Goal: Transaction & Acquisition: Subscribe to service/newsletter

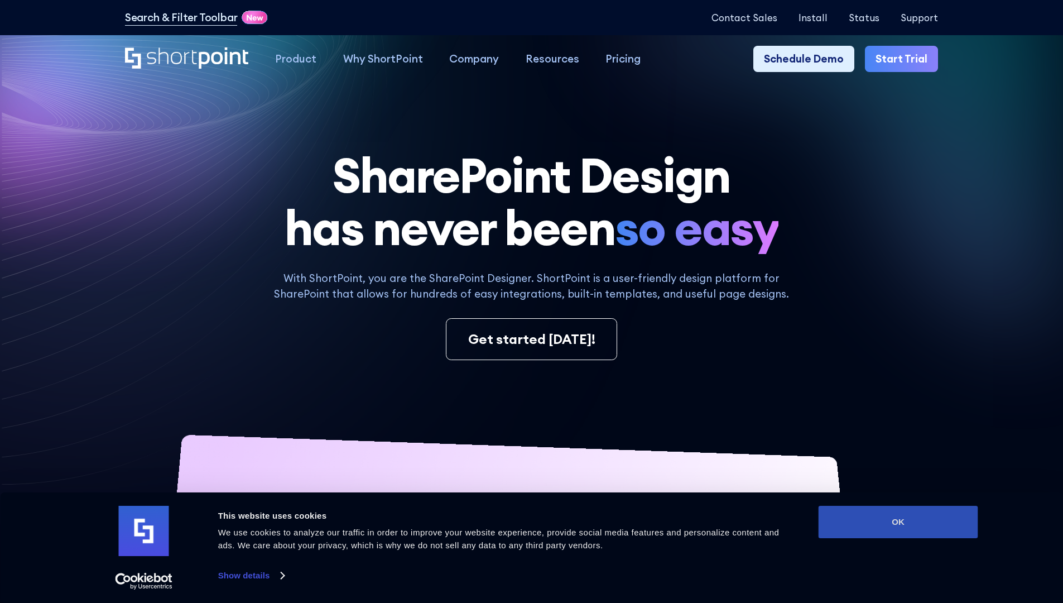
click at [898, 522] on button "OK" at bounding box center [899, 522] width 160 height 32
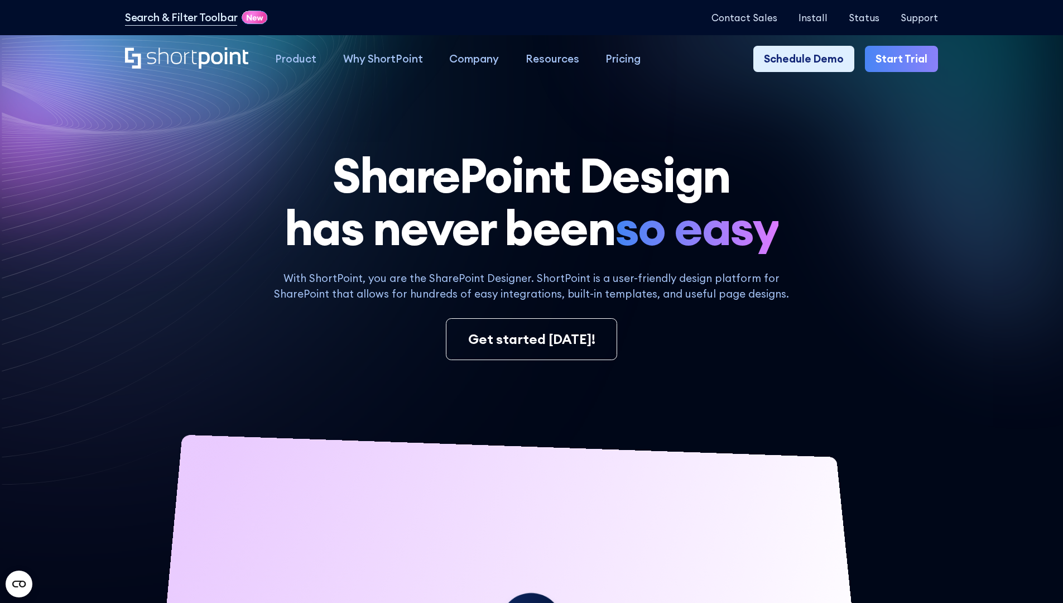
click at [905, 59] on link "Start Trial" at bounding box center [901, 59] width 73 height 27
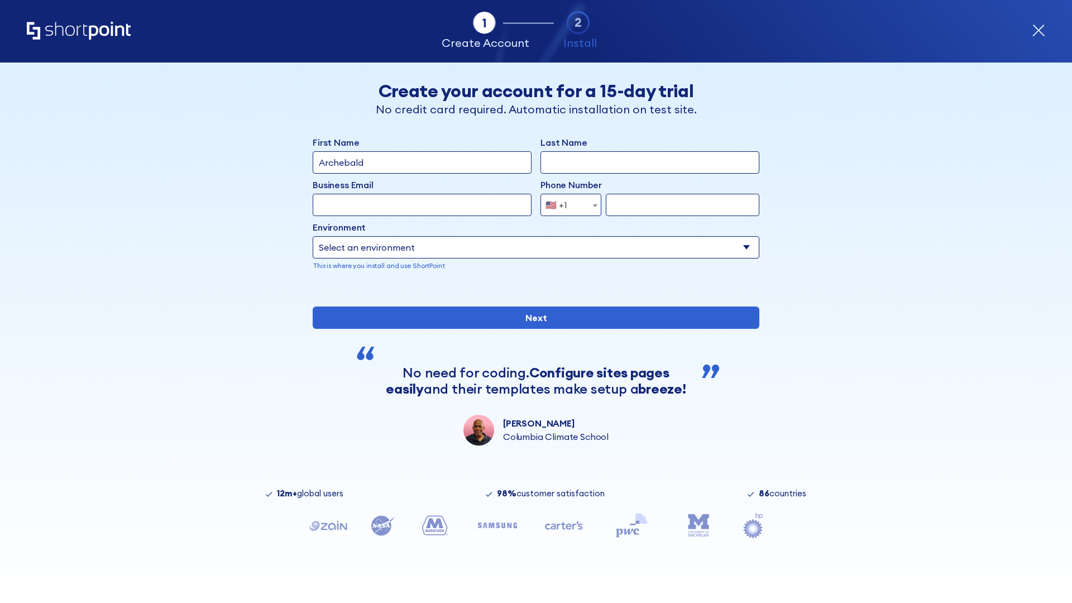
type input "Archebald"
type input "Berkuskv"
type input "2125556789"
select select "Microsoft 365"
type input "2125556789"
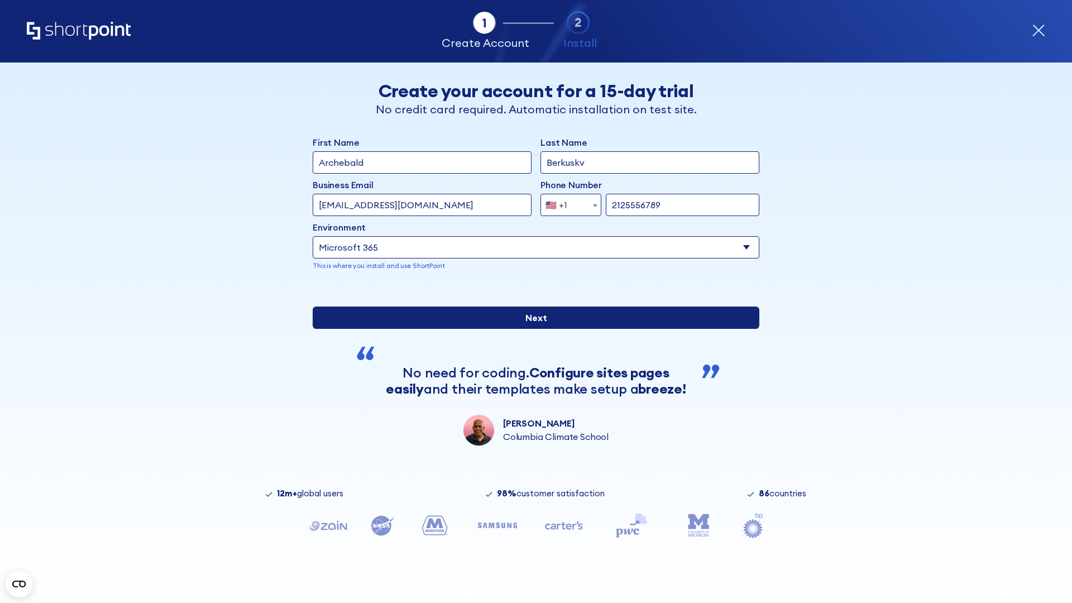
scroll to position [3, 0]
click at [531, 329] on input "Next" at bounding box center [536, 317] width 446 height 22
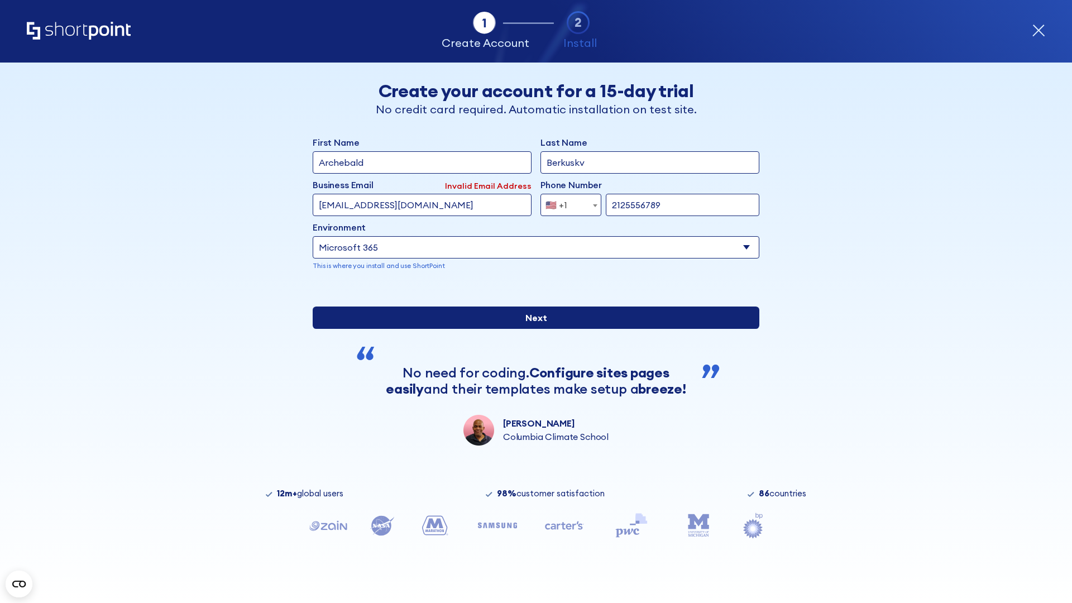
click at [531, 329] on input "Next" at bounding box center [536, 317] width 446 height 22
type input "test@shortpoint.com"
click at [531, 329] on input "Next" at bounding box center [536, 317] width 446 height 22
